Goal: Communication & Community: Answer question/provide support

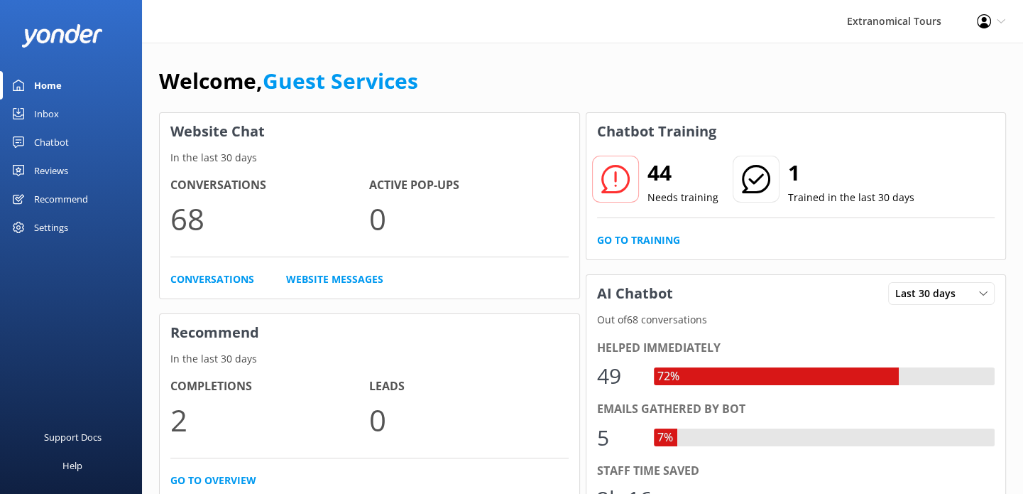
click at [18, 106] on link "Inbox" at bounding box center [71, 113] width 142 height 28
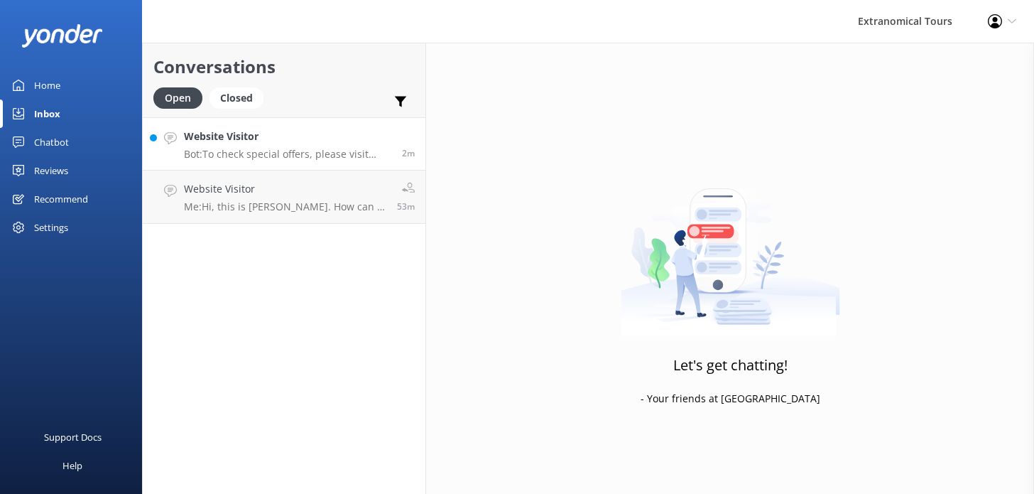
click at [224, 136] on h4 "Website Visitor" at bounding box center [287, 137] width 207 height 16
